Goal: Information Seeking & Learning: Learn about a topic

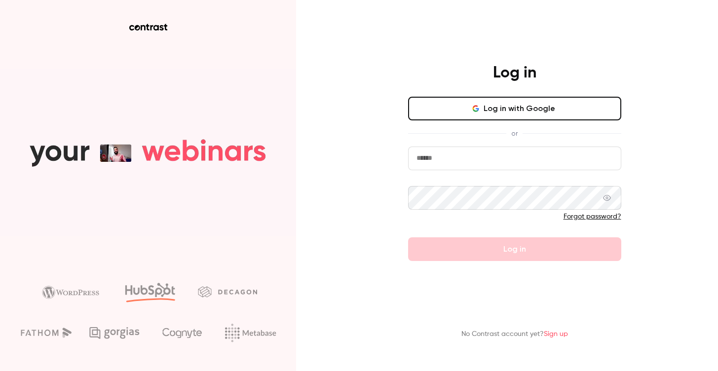
type input "**********"
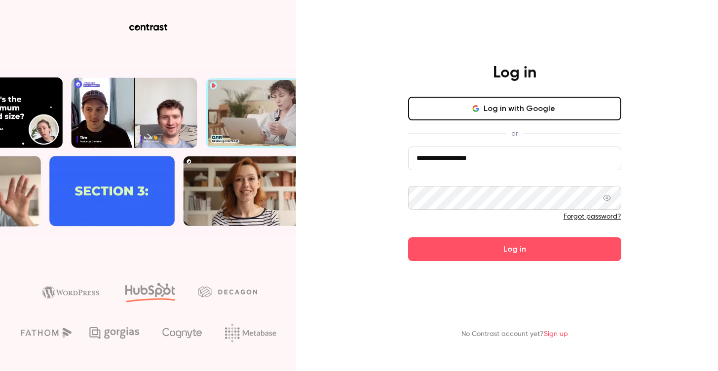
click at [658, 209] on div "**********" at bounding box center [359, 185] width 718 height 371
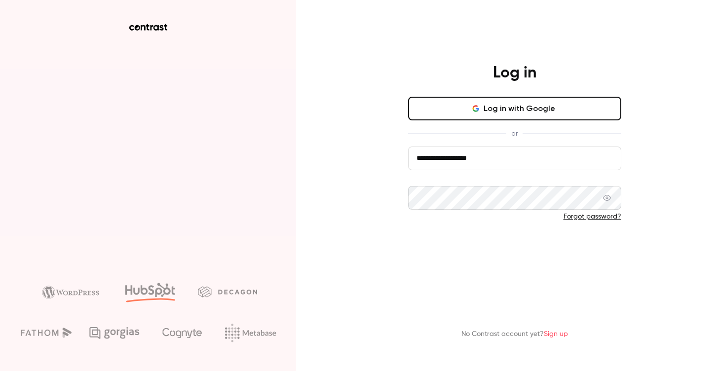
click at [573, 243] on button "Log in" at bounding box center [514, 249] width 213 height 24
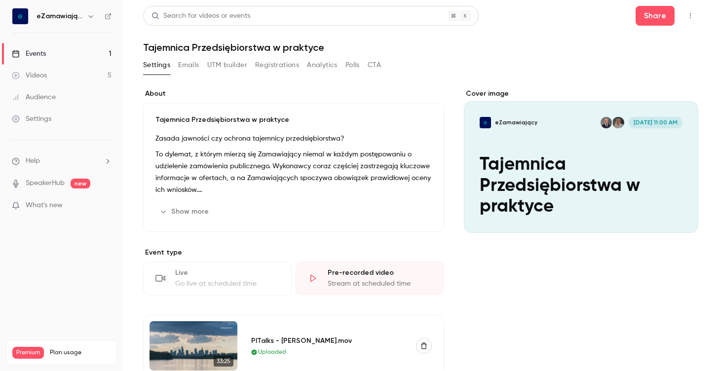
click at [39, 76] on div "Videos" at bounding box center [29, 76] width 35 height 10
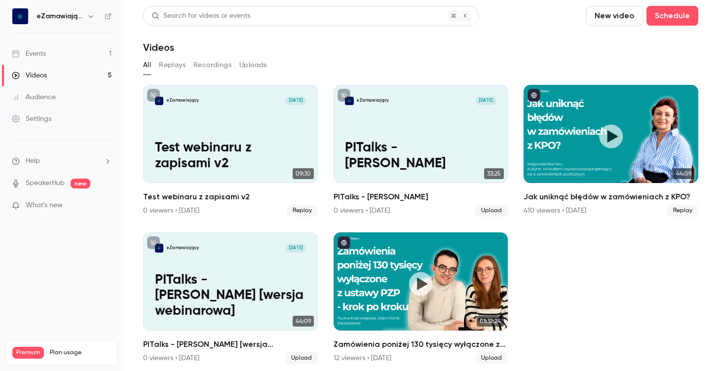
click at [33, 51] on div "Events" at bounding box center [29, 54] width 34 height 10
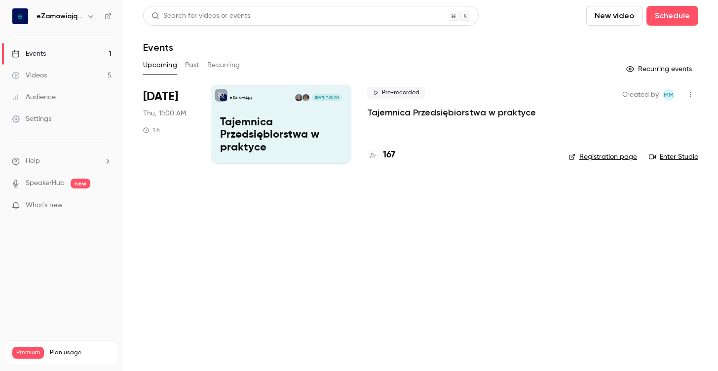
click at [38, 71] on div "Videos" at bounding box center [29, 76] width 35 height 10
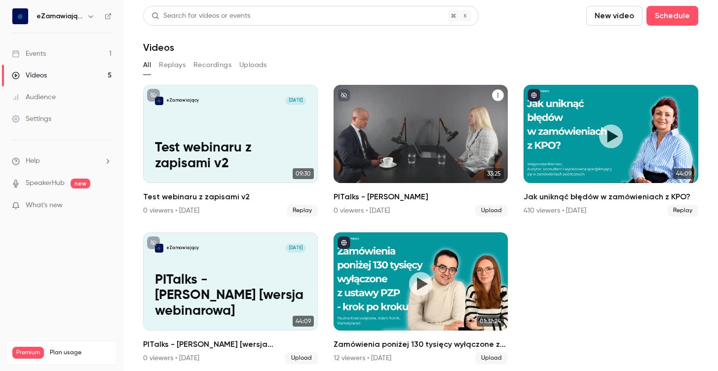
click at [421, 125] on div "eZamawiający [DATE] PITalks - [PERSON_NAME]" at bounding box center [420, 134] width 175 height 98
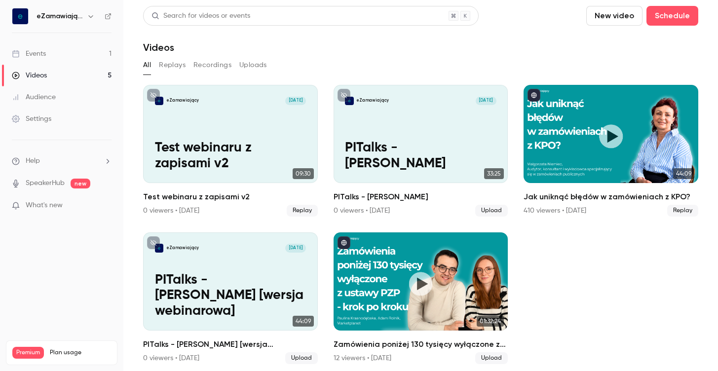
click at [39, 49] on div "Events" at bounding box center [29, 54] width 34 height 10
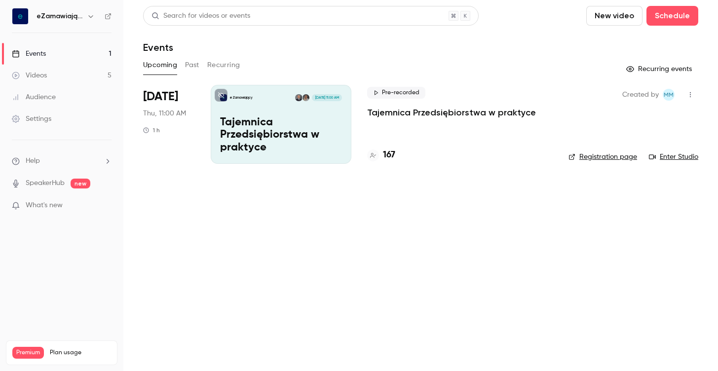
click at [295, 123] on p "Tajemnica Przedsiębiorstwa w praktyce" at bounding box center [281, 135] width 122 height 38
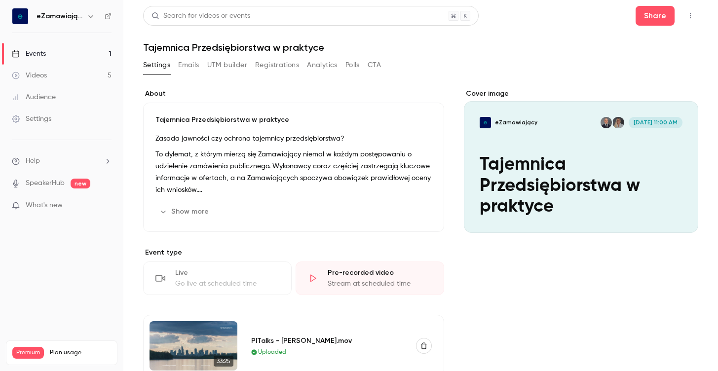
click at [38, 80] on div "Videos" at bounding box center [29, 76] width 35 height 10
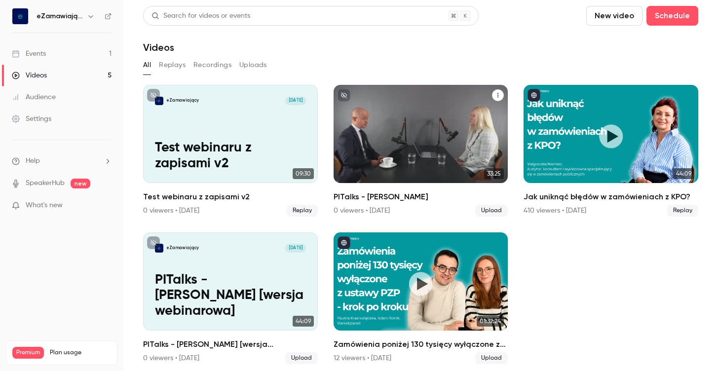
click at [393, 120] on div "eZamawiający [DATE] PITalks - [PERSON_NAME]" at bounding box center [420, 134] width 175 height 98
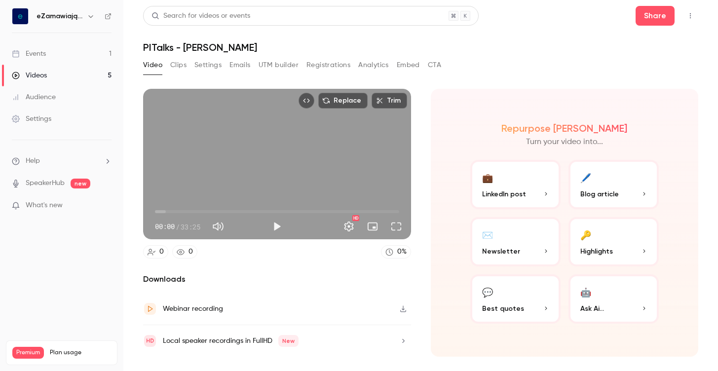
click at [176, 69] on button "Clips" at bounding box center [178, 65] width 16 height 16
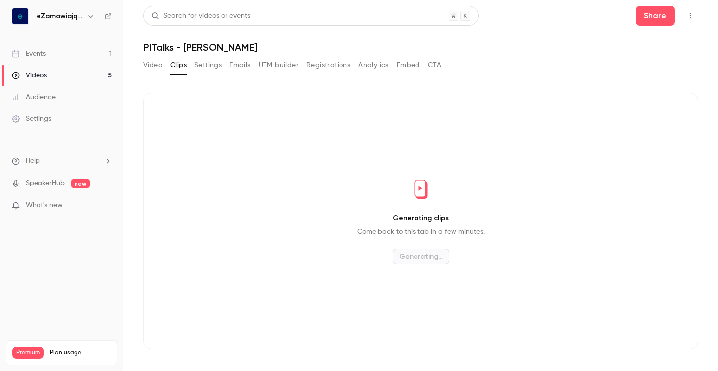
drag, startPoint x: 203, startPoint y: 66, endPoint x: 196, endPoint y: 71, distance: 8.9
click at [203, 66] on button "Settings" at bounding box center [207, 65] width 27 height 16
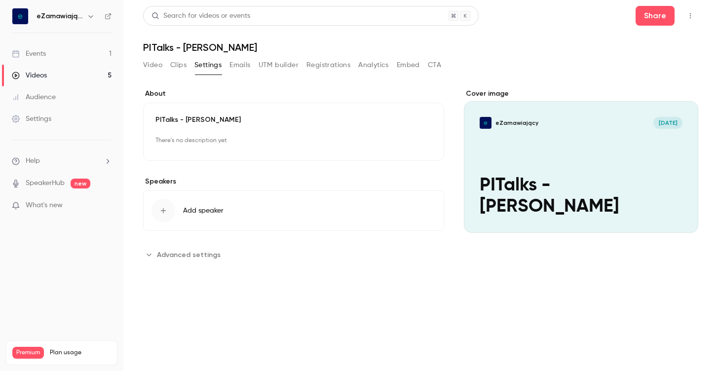
click at [158, 66] on button "Video" at bounding box center [152, 65] width 19 height 16
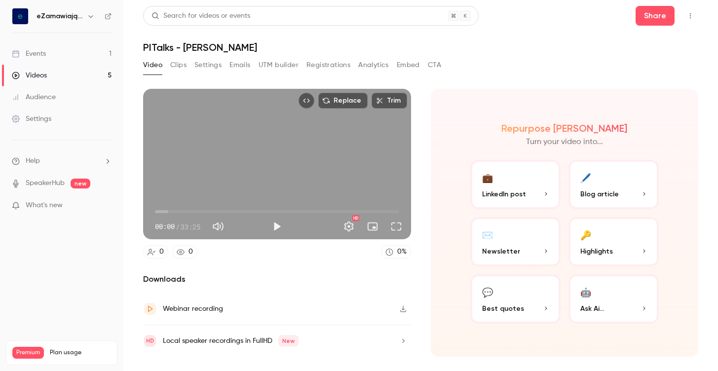
click at [77, 57] on link "Events 1" at bounding box center [61, 54] width 123 height 22
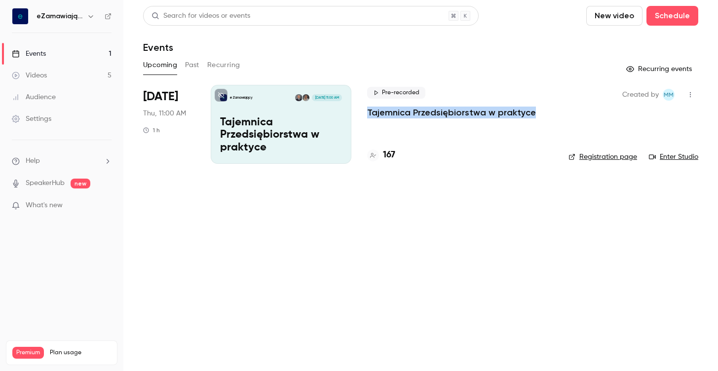
drag, startPoint x: 365, startPoint y: 112, endPoint x: 526, endPoint y: 111, distance: 160.8
click at [527, 111] on li "[DATE] Thu, 11:00 AM 1 h eZamawiający [DATE] 11:00 AM Tajemnica Przedsiębiorstw…" at bounding box center [420, 130] width 555 height 91
copy p "Tajemnica Przedsiębiorstwa w praktyce"
